Goal: Transaction & Acquisition: Purchase product/service

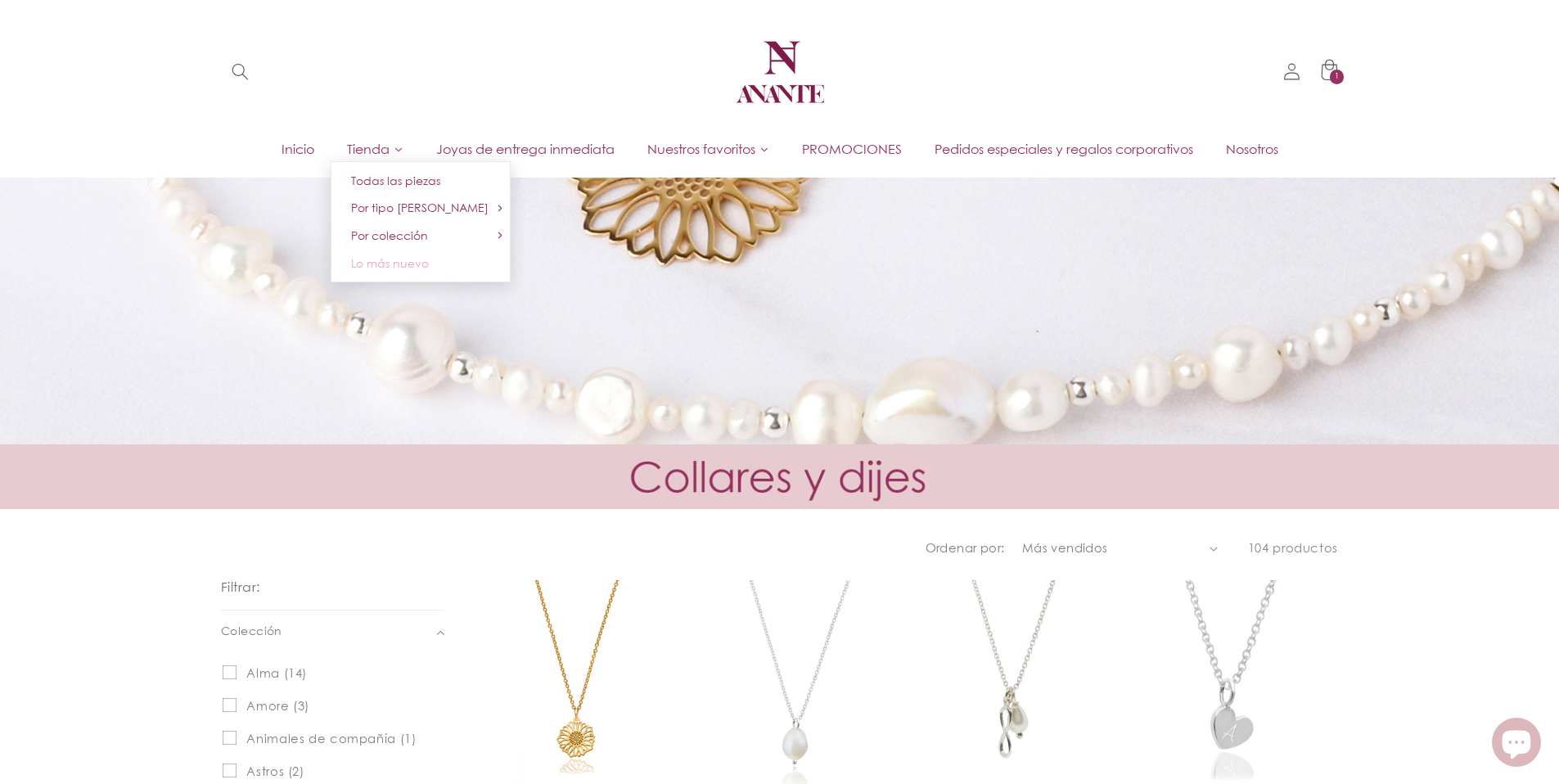
click at [408, 257] on span "Lo más nuevo" at bounding box center [390, 262] width 78 height 14
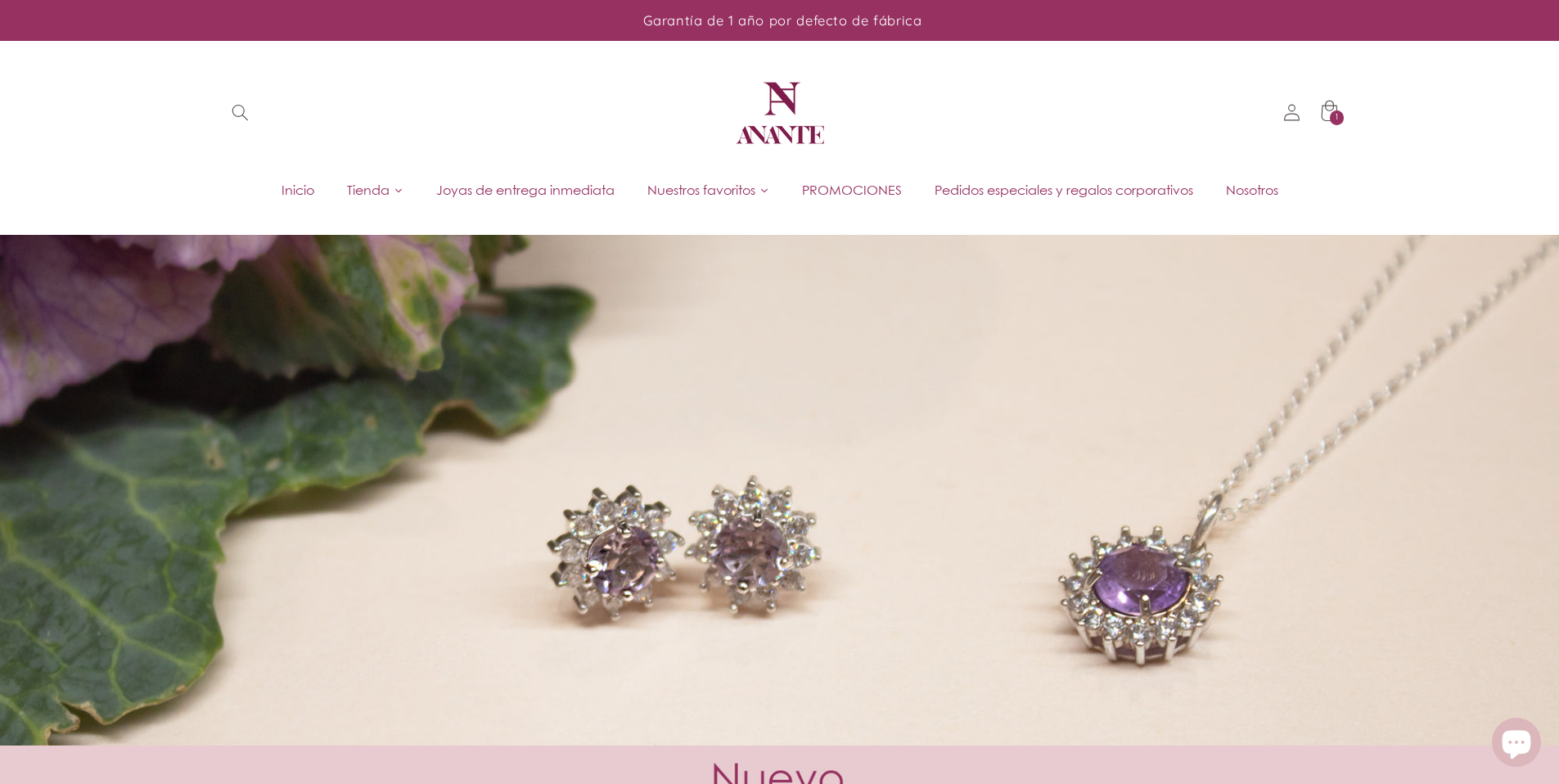
click at [862, 192] on span "PROMOCIONES" at bounding box center [852, 190] width 100 height 18
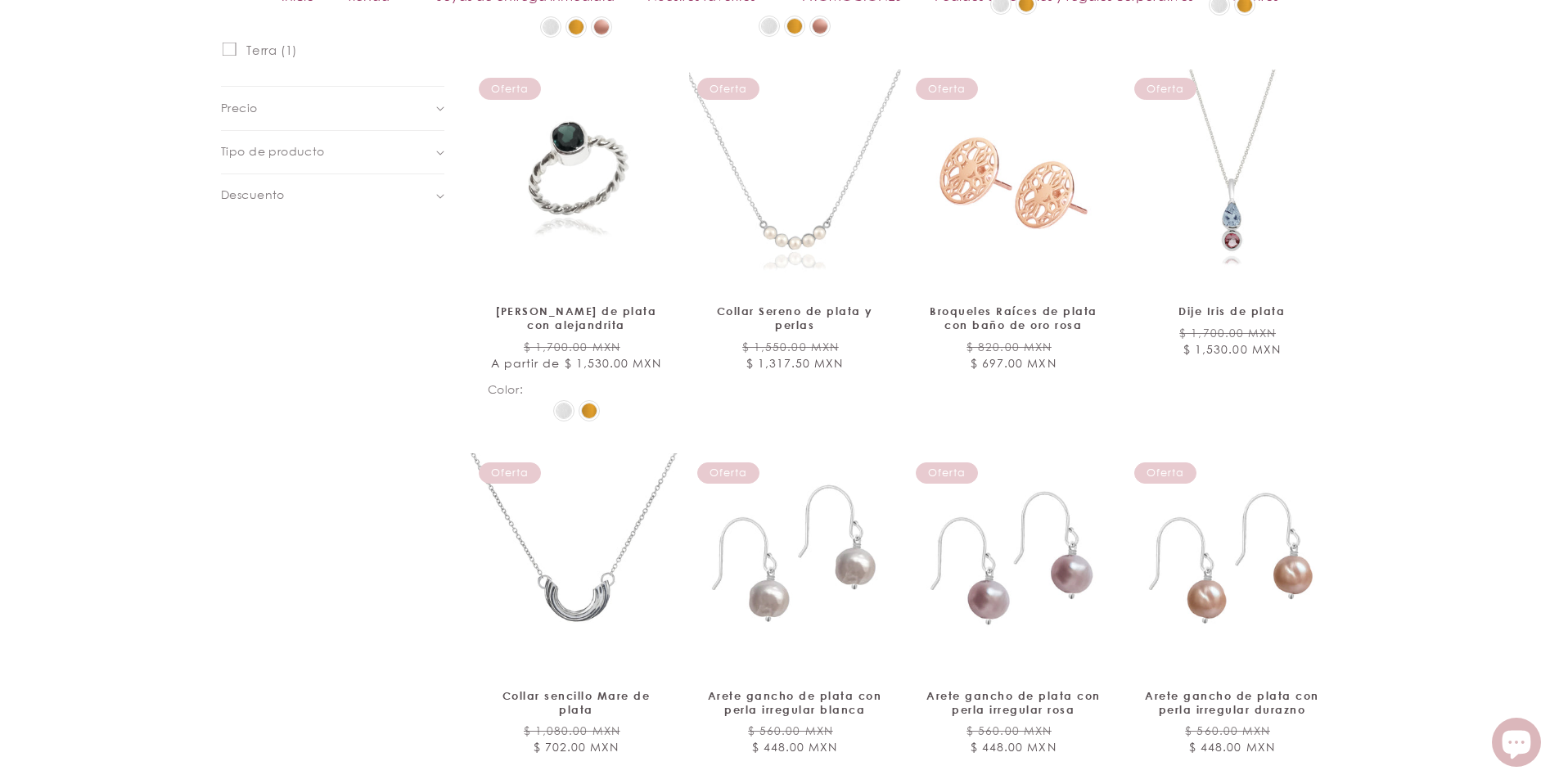
scroll to position [644, 0]
